Goal: Complete application form

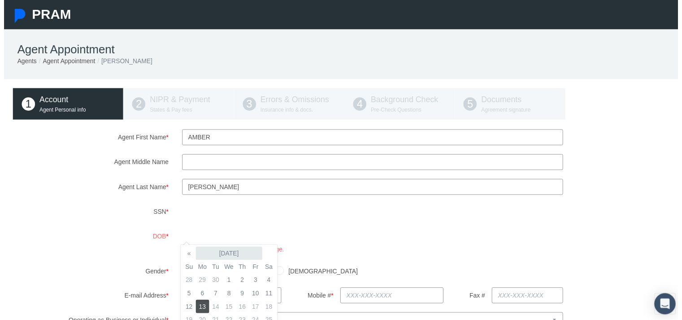
click at [226, 252] on th "[DATE]" at bounding box center [227, 256] width 67 height 13
click at [228, 253] on th "2025" at bounding box center [226, 256] width 65 height 13
click at [229, 256] on th "[DATE]-[DATE]" at bounding box center [226, 256] width 65 height 13
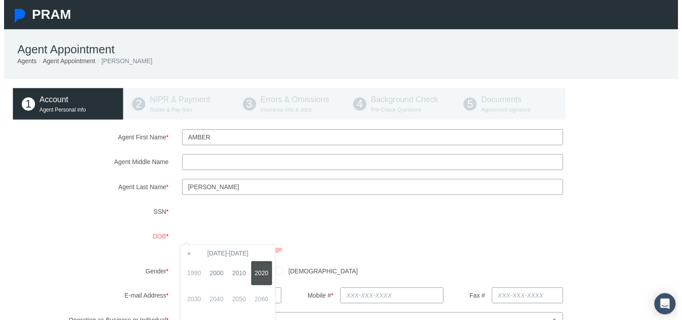
click at [229, 256] on th "[DATE]-[DATE]" at bounding box center [226, 256] width 65 height 13
click at [194, 276] on span "1900" at bounding box center [192, 277] width 21 height 24
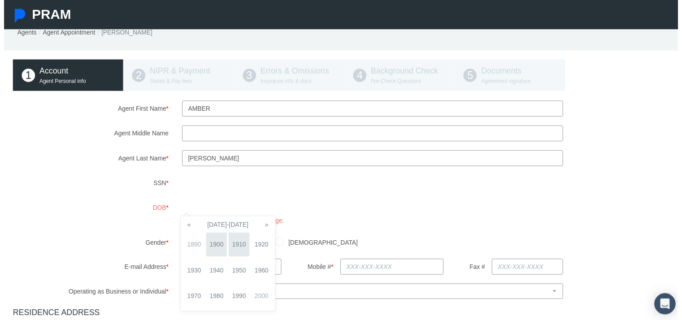
scroll to position [45, 0]
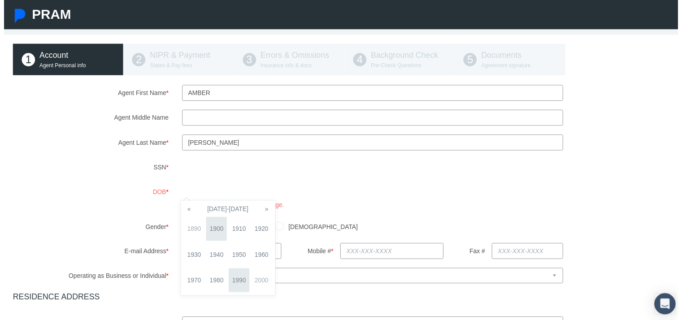
click at [236, 286] on span "1990" at bounding box center [237, 284] width 21 height 24
click at [267, 232] on span "1992" at bounding box center [260, 232] width 21 height 24
click at [187, 234] on span "Jan" at bounding box center [192, 232] width 21 height 24
click at [190, 292] on td "26" at bounding box center [187, 292] width 13 height 13
click at [337, 222] on div "[DEMOGRAPHIC_DATA] [DEMOGRAPHIC_DATA]" at bounding box center [430, 230] width 513 height 16
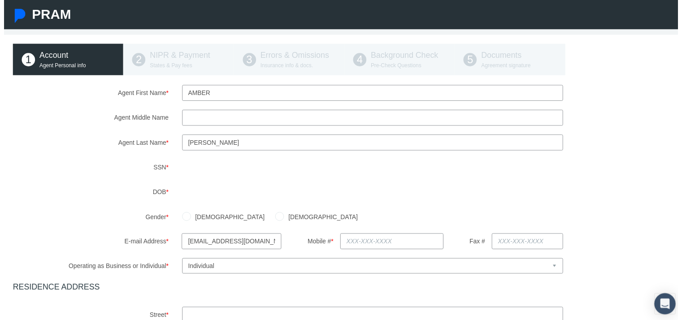
click at [274, 218] on input "[DEMOGRAPHIC_DATA]" at bounding box center [278, 218] width 9 height 9
radio input "true"
click at [367, 250] on input "text" at bounding box center [392, 244] width 105 height 16
type input "[PHONE_NUMBER]"
type input "[STREET_ADDRESS]"
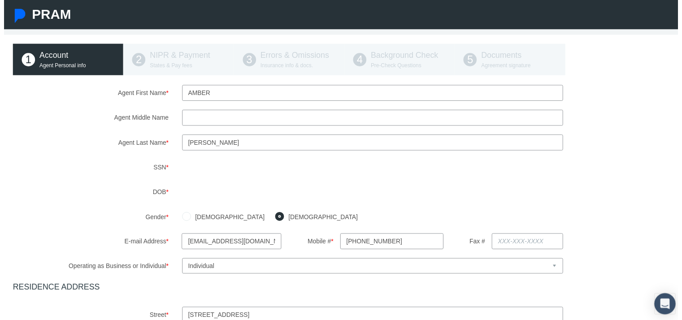
type input "[GEOGRAPHIC_DATA][PERSON_NAME]"
select select "FL"
type input "33917"
type input "[US_STATE]"
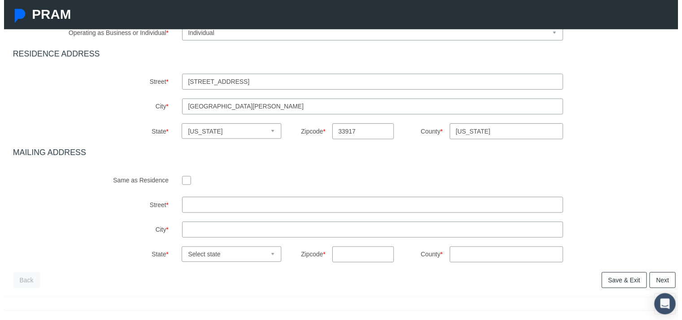
scroll to position [307, 0]
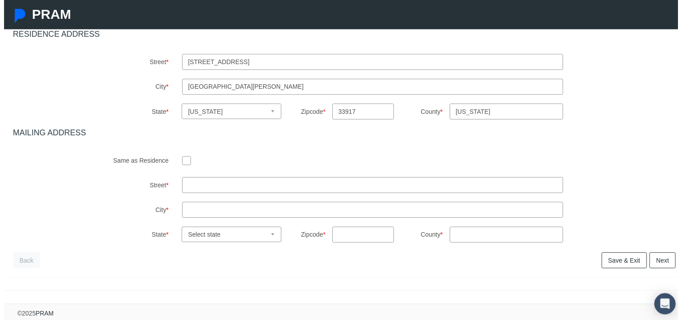
type input "[PHONE_NUMBER]"
click at [183, 158] on input "checkbox" at bounding box center [184, 162] width 9 height 9
checkbox input "true"
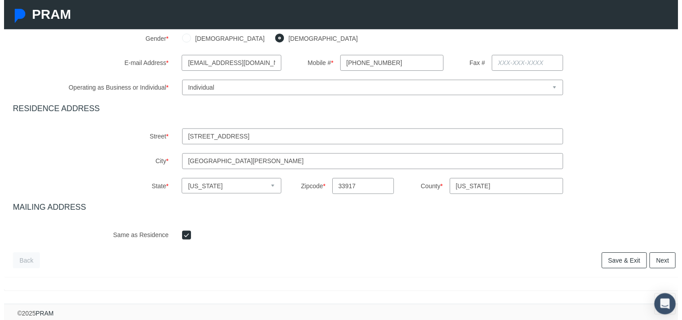
click at [439, 256] on link "Next" at bounding box center [666, 264] width 26 height 16
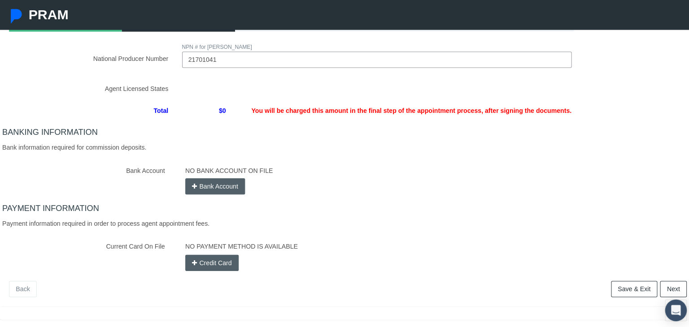
scroll to position [118, 0]
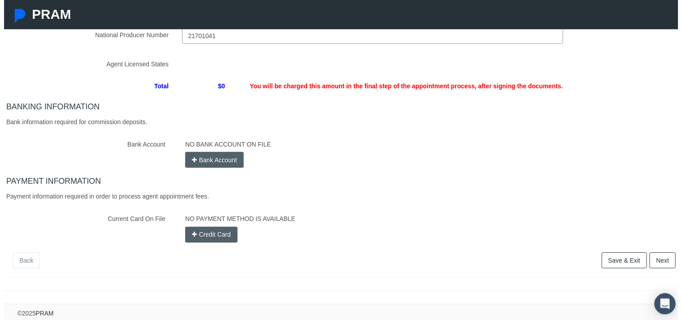
type input "21701041"
click at [218, 153] on div "NO BANK ACCOUNT ON FILE Bank Account" at bounding box center [432, 154] width 510 height 32
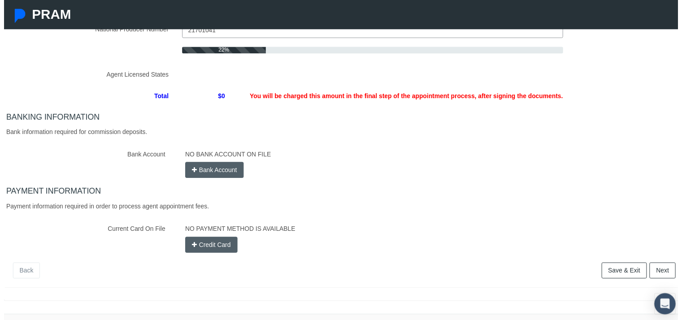
click at [215, 174] on button "Bank Account" at bounding box center [212, 172] width 59 height 16
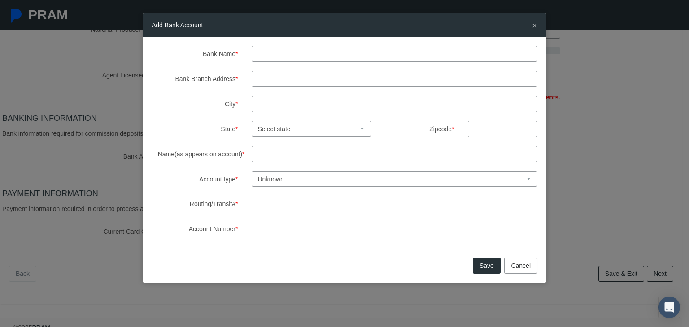
click at [265, 56] on input "Bank Name *" at bounding box center [395, 54] width 286 height 16
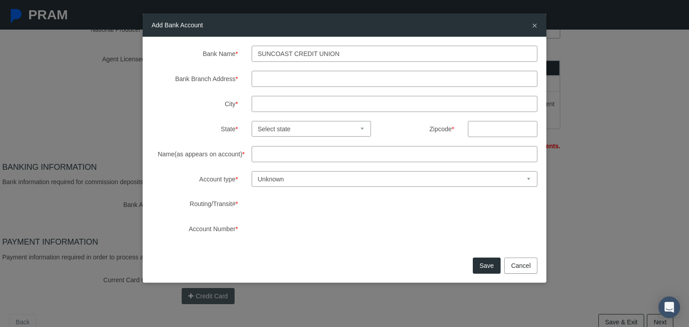
type input "Suncoast credit union"
paste input "[STREET_ADDRESS][PERSON_NAME]"
type input "[STREET_ADDRESS][PERSON_NAME]"
click at [273, 102] on input "City *" at bounding box center [395, 104] width 286 height 16
type input "fort [PERSON_NAME]"
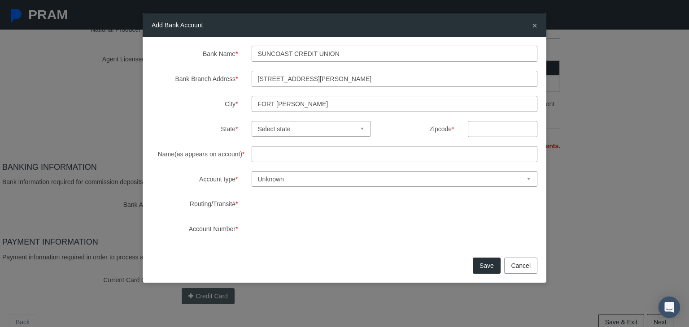
select select "FL"
type input "33903"
click at [419, 79] on input "[STREET_ADDRESS][PERSON_NAME]" at bounding box center [395, 79] width 286 height 16
type input "[STREET_ADDRESS]"
click at [361, 156] on input "Name(as appears on account) *" at bounding box center [395, 154] width 286 height 16
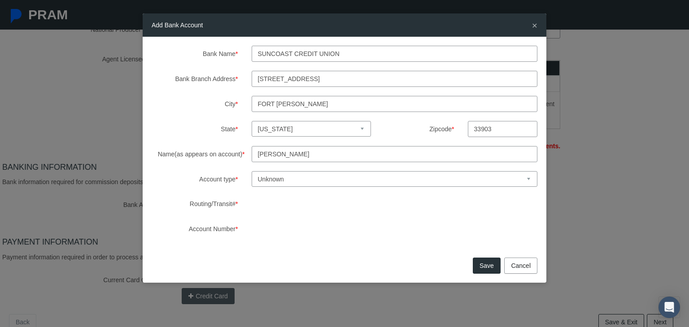
type input "[PERSON_NAME]"
click at [287, 176] on select "Unknown Checking Savings" at bounding box center [395, 179] width 286 height 16
select select "1"
click at [252, 171] on select "Unknown Checking Savings" at bounding box center [395, 179] width 286 height 16
click at [439, 268] on button "Save" at bounding box center [487, 266] width 28 height 16
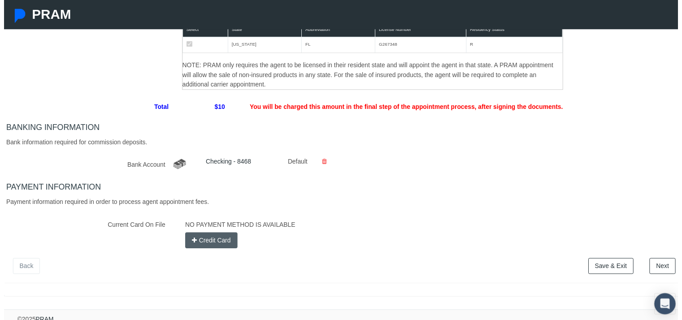
scroll to position [169, 0]
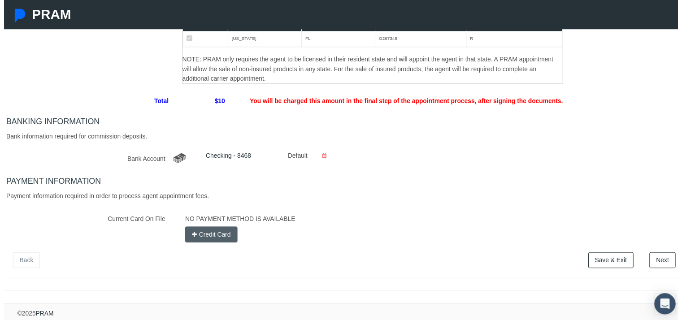
click at [215, 233] on button "Credit Card" at bounding box center [209, 238] width 53 height 16
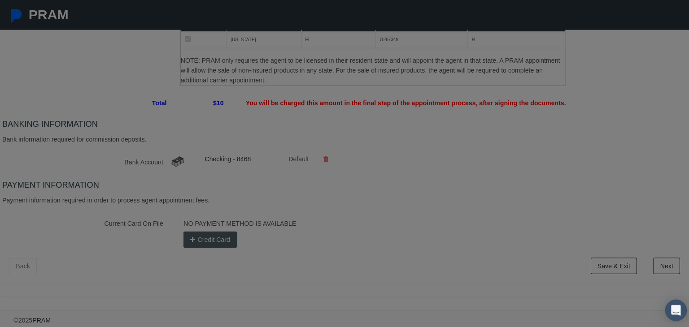
scroll to position [161, 0]
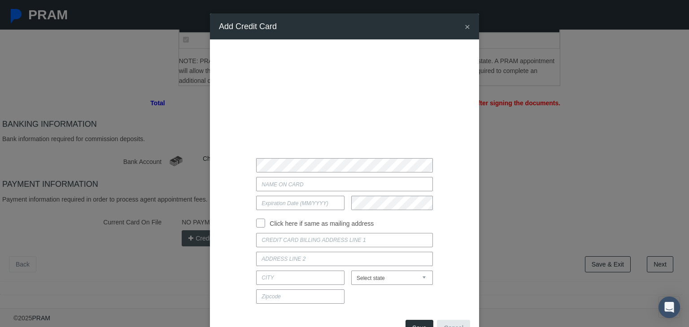
type input "[PERSON_NAME]"
type input "04/2027"
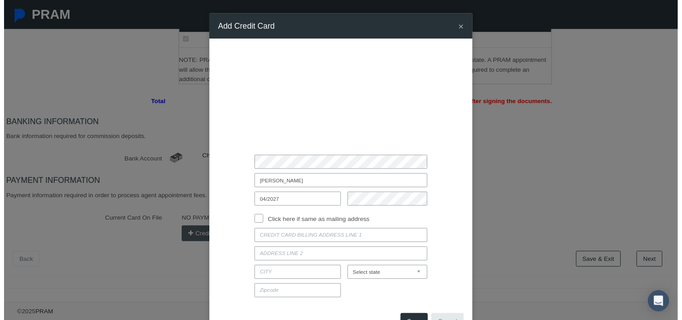
scroll to position [30, 0]
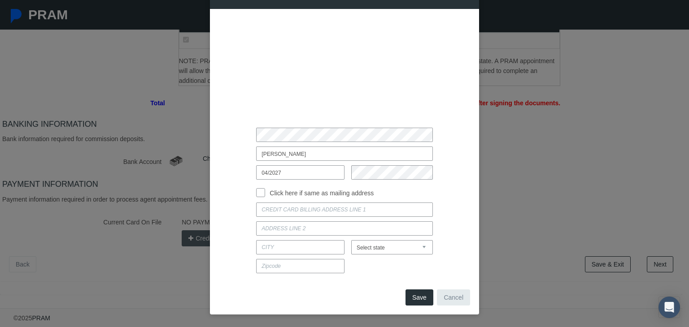
click at [260, 191] on input "Click here if same as mailing address" at bounding box center [260, 191] width 9 height 9
checkbox input "true"
type input "[STREET_ADDRESS]"
type input "NORTH [GEOGRAPHIC_DATA][PERSON_NAME]"
select select "FL"
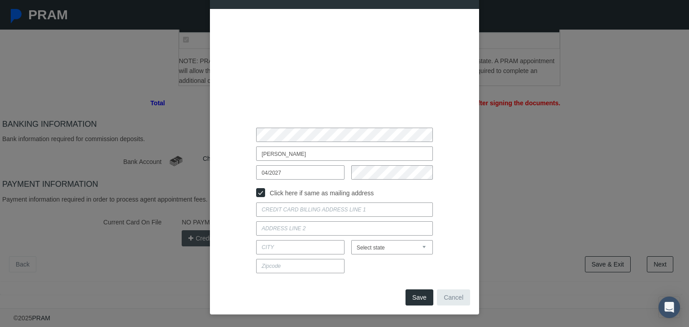
type input "33917"
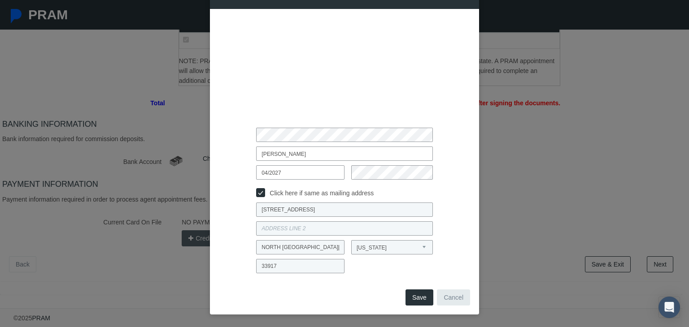
click at [417, 296] on button "Save" at bounding box center [419, 298] width 28 height 16
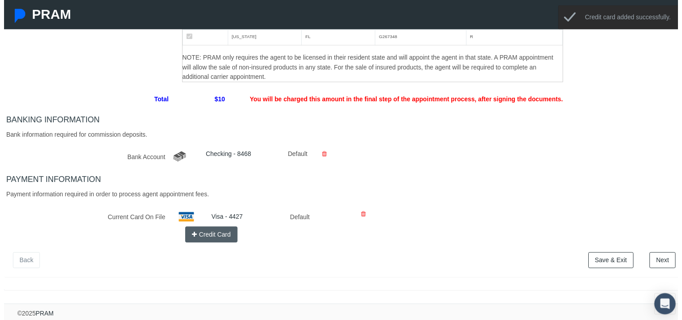
scroll to position [170, 0]
click at [439, 256] on link "Save & Exit" at bounding box center [615, 264] width 46 height 16
